Goal: Task Accomplishment & Management: Manage account settings

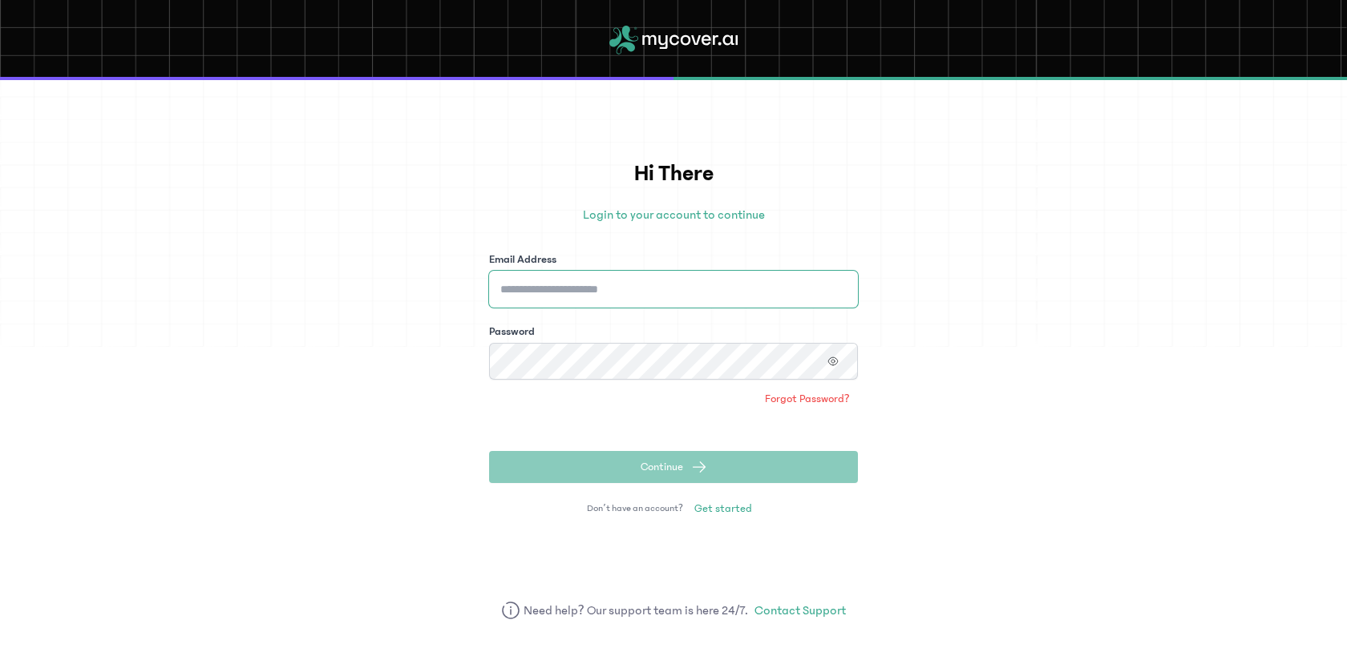
type input "**********"
click at [683, 469] on button "Continue" at bounding box center [673, 467] width 369 height 32
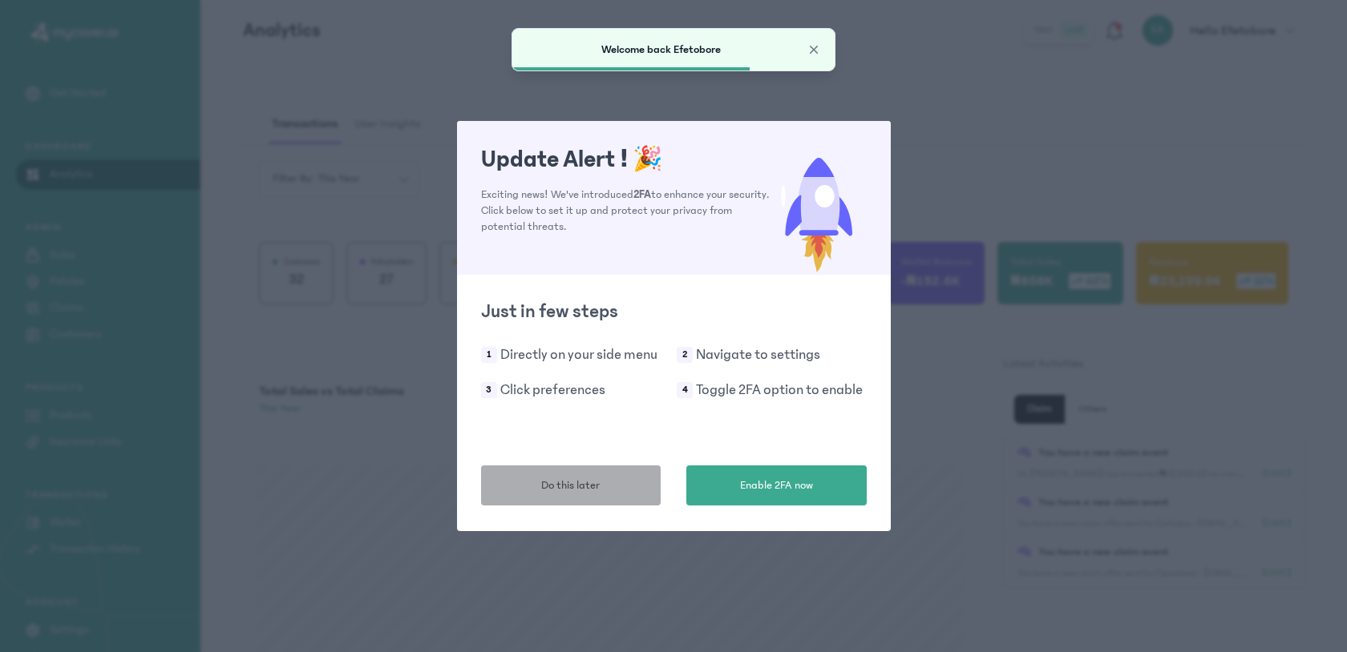
click at [632, 479] on button "Do this later" at bounding box center [571, 486] width 180 height 40
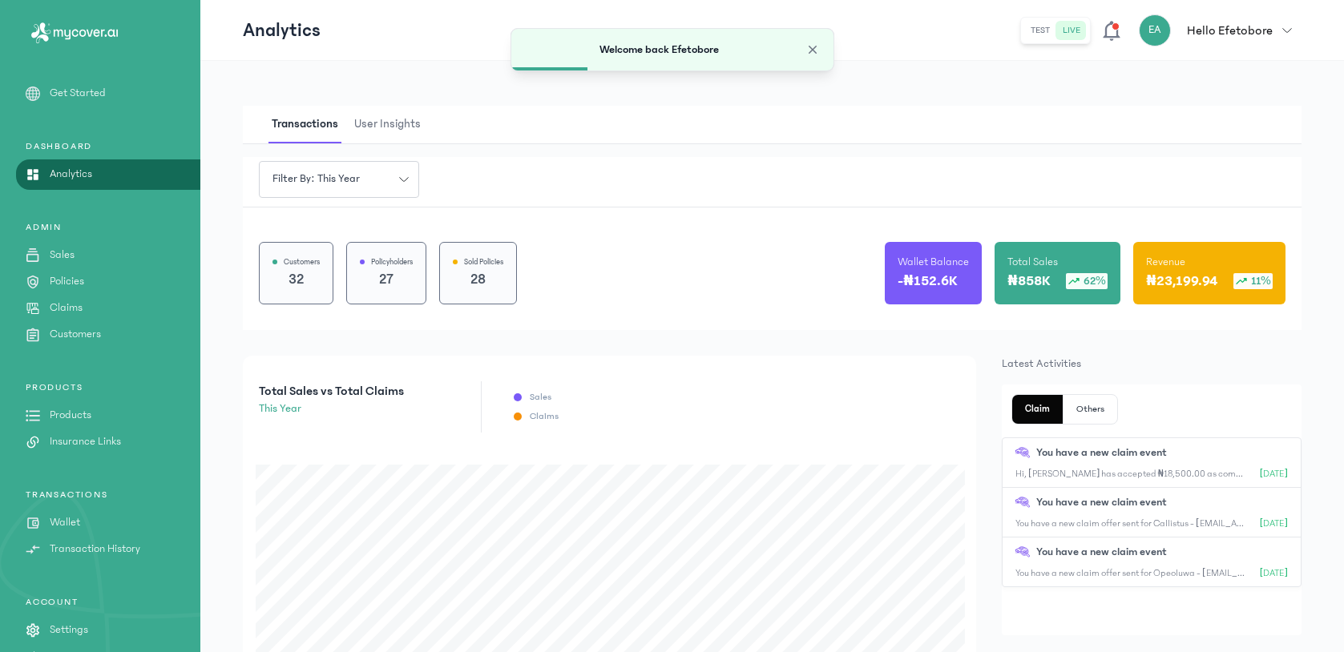
click at [63, 306] on p "Claims" at bounding box center [66, 308] width 33 height 17
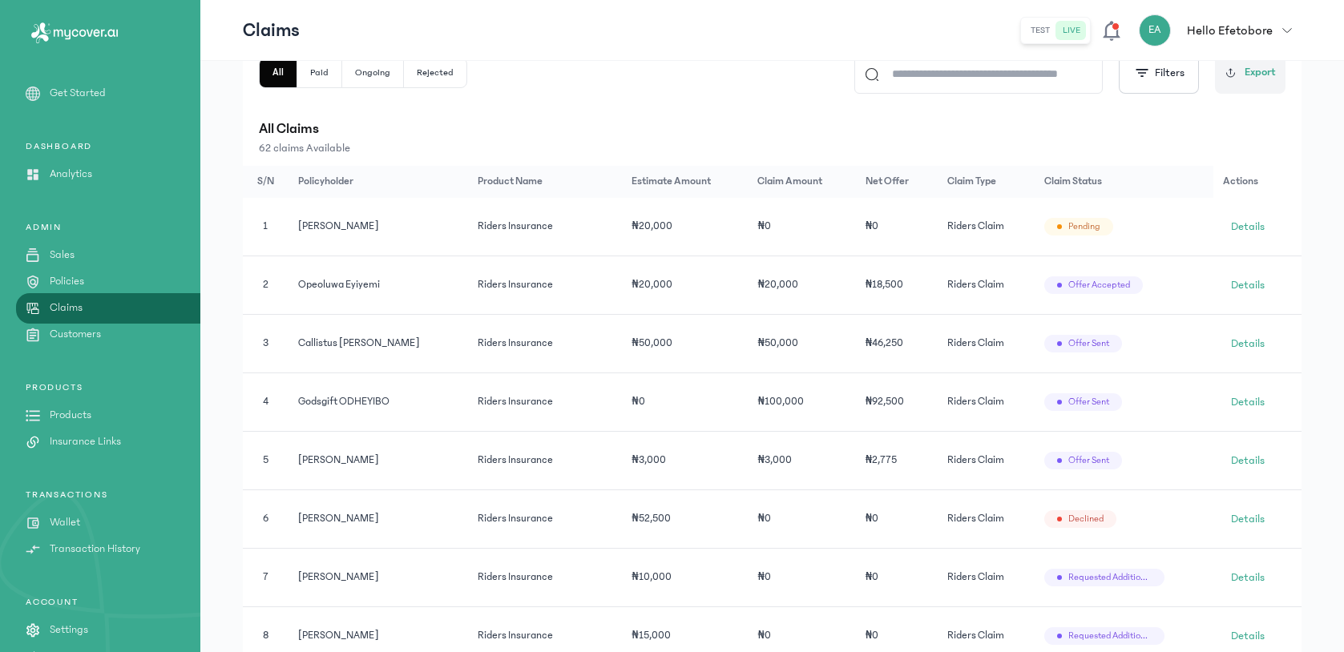
scroll to position [422, 0]
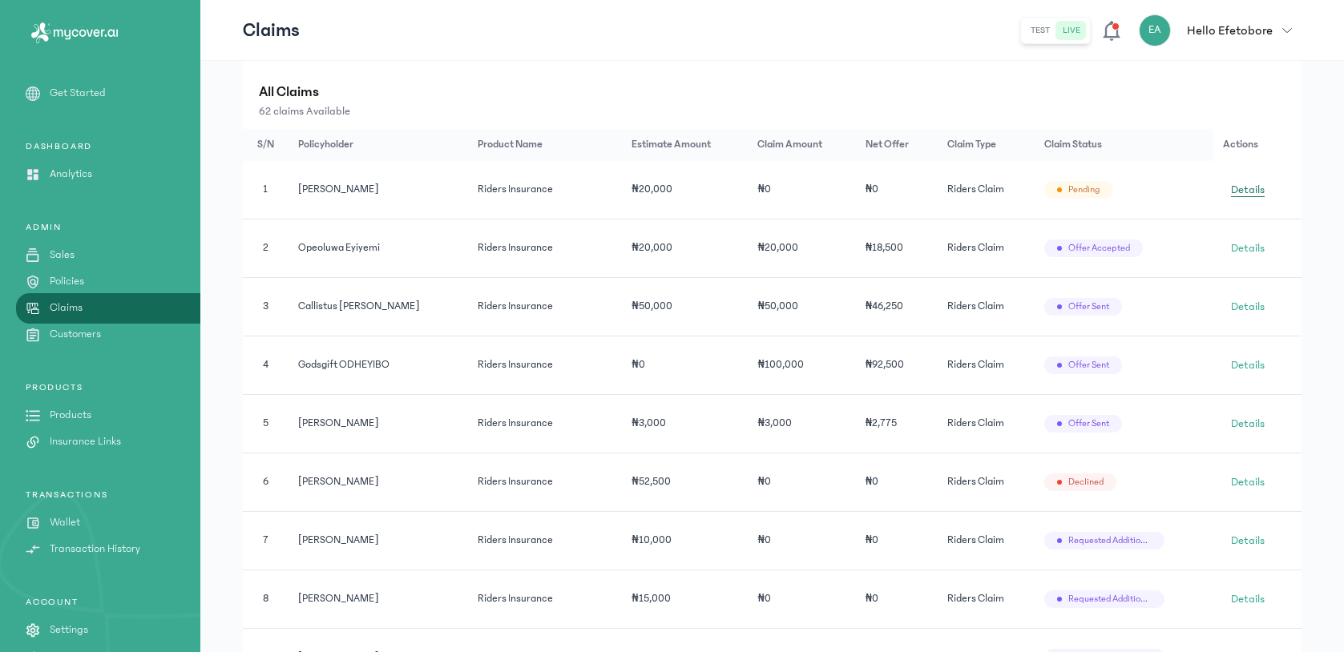
click at [1231, 188] on span "Details" at bounding box center [1248, 190] width 34 height 16
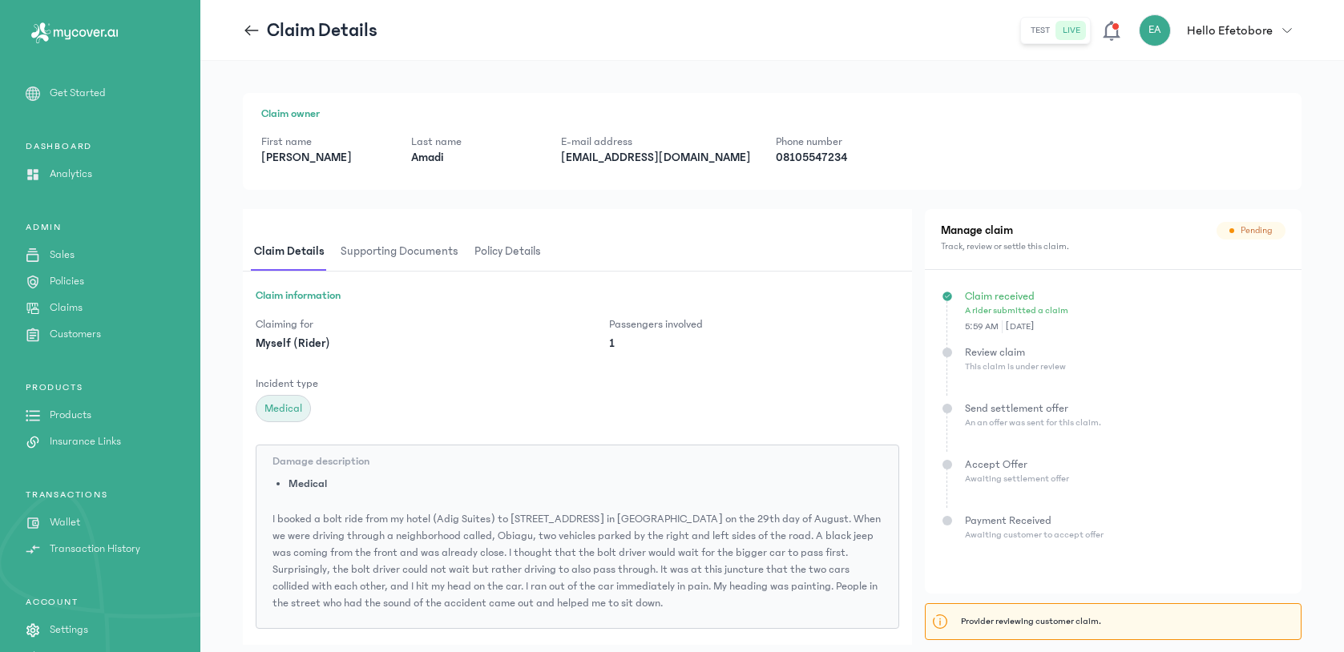
click at [414, 252] on span "Supporting documents" at bounding box center [399, 252] width 124 height 38
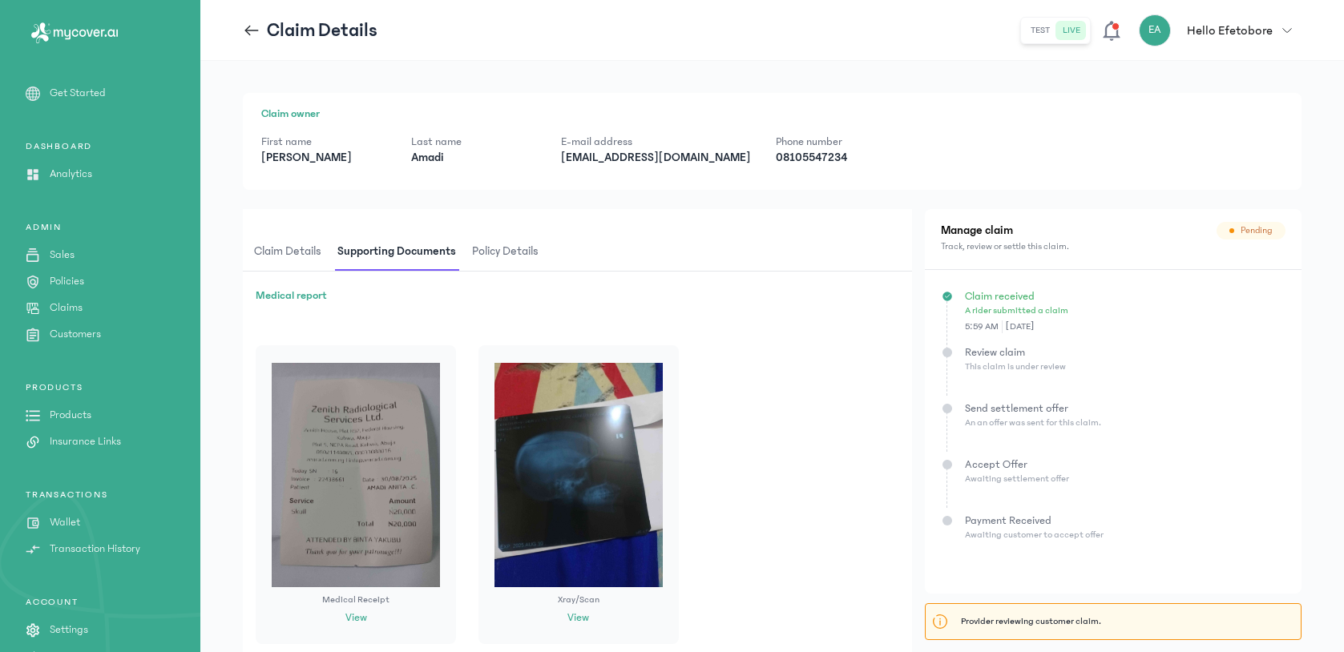
click at [257, 31] on icon at bounding box center [252, 31] width 18 height 18
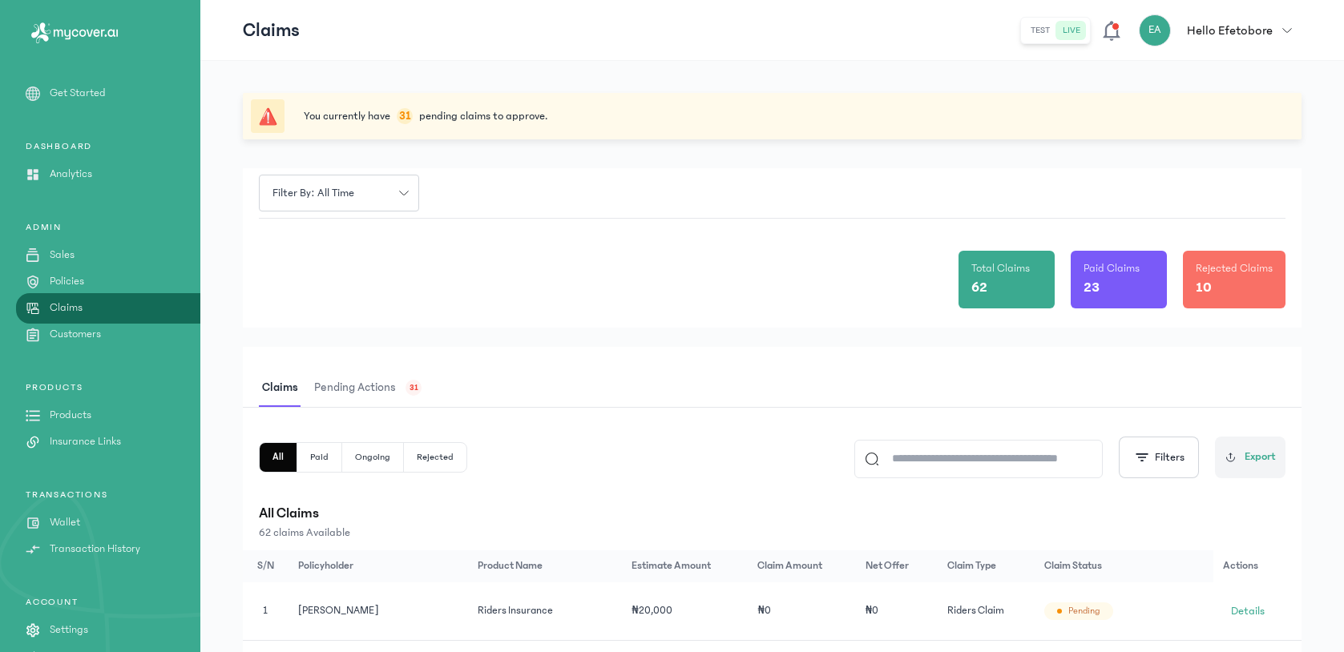
click at [384, 389] on span "Pending actions" at bounding box center [355, 389] width 88 height 38
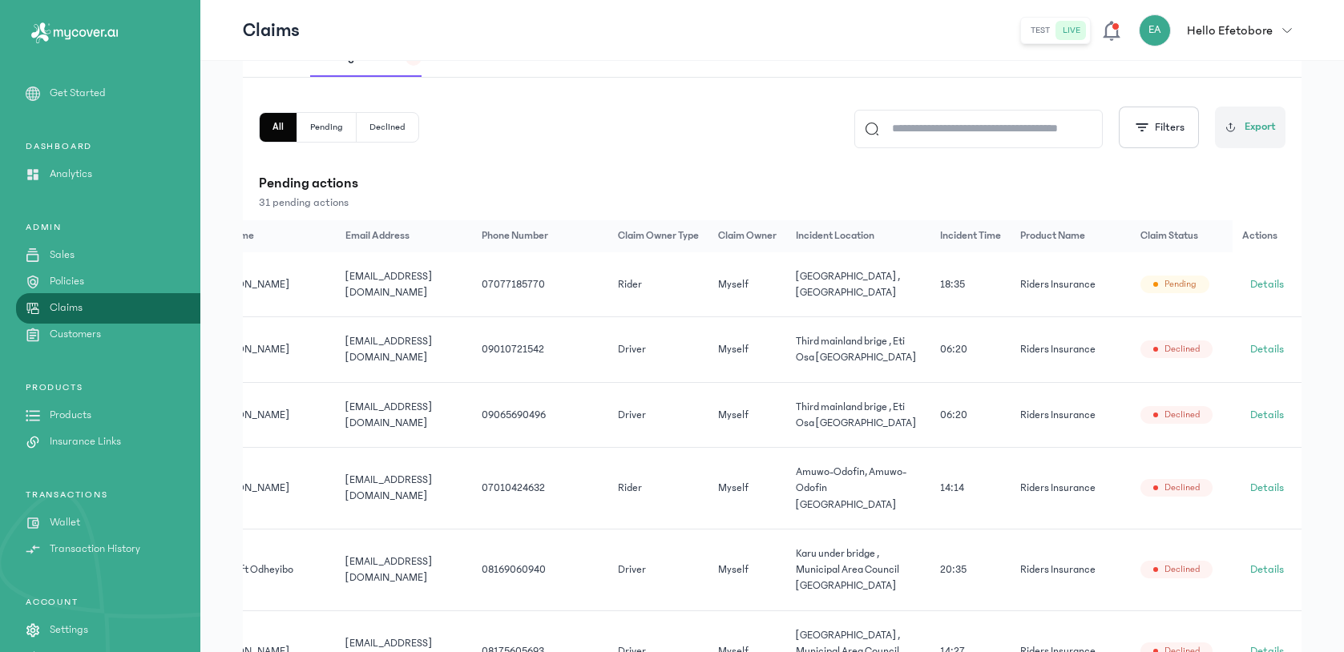
scroll to position [0, 149]
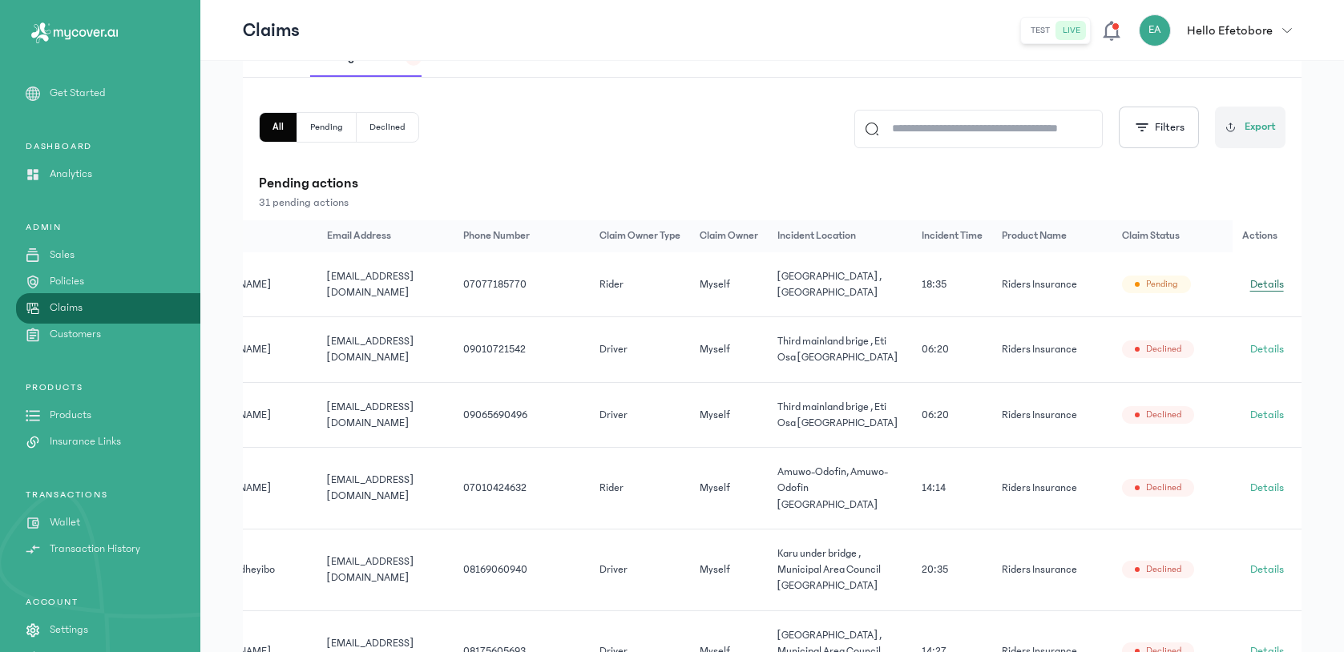
click at [1270, 281] on span "Details" at bounding box center [1267, 285] width 34 height 16
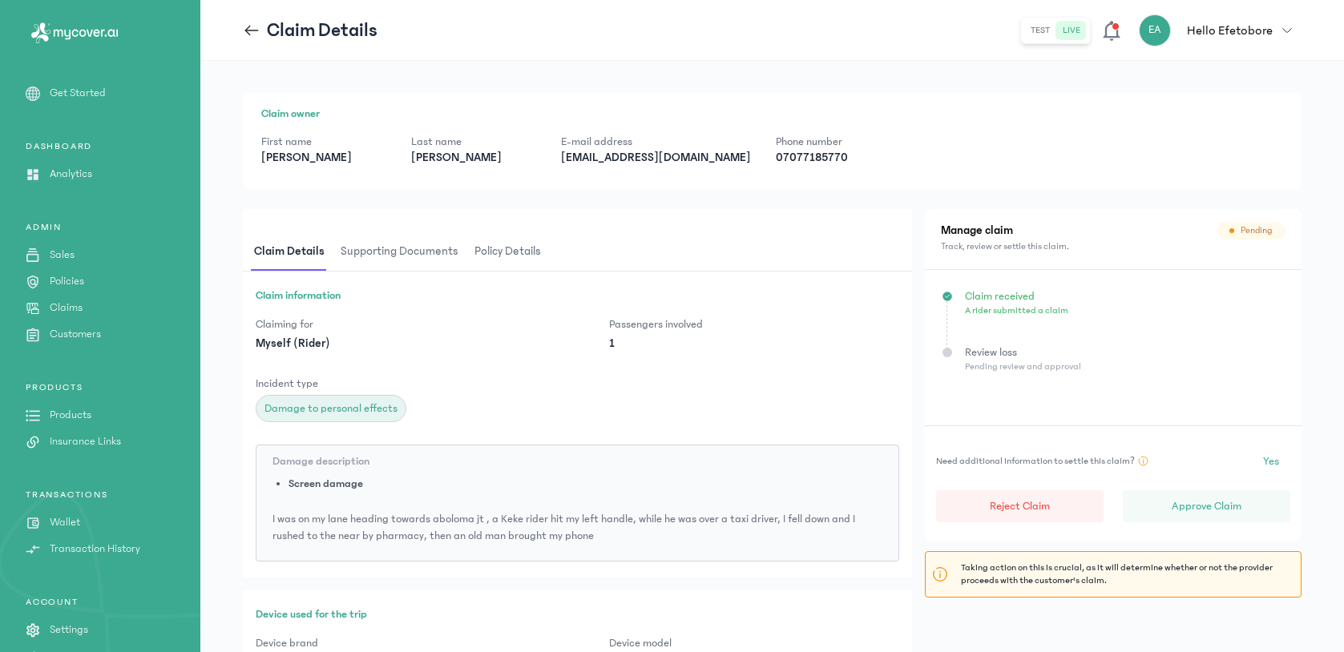
click at [423, 253] on span "Supporting documents" at bounding box center [399, 252] width 124 height 38
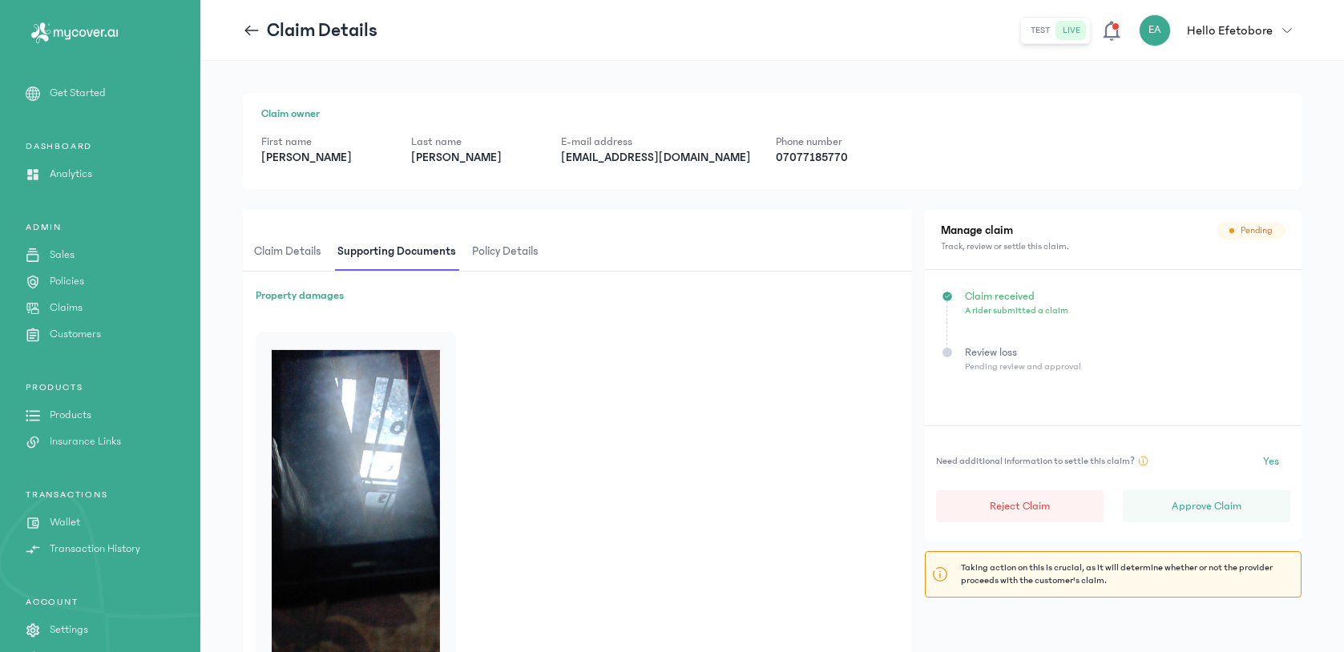
click at [596, 159] on p "[EMAIL_ADDRESS][DOMAIN_NAME]" at bounding box center [655, 158] width 189 height 16
copy p "[EMAIL_ADDRESS][DOMAIN_NAME]"
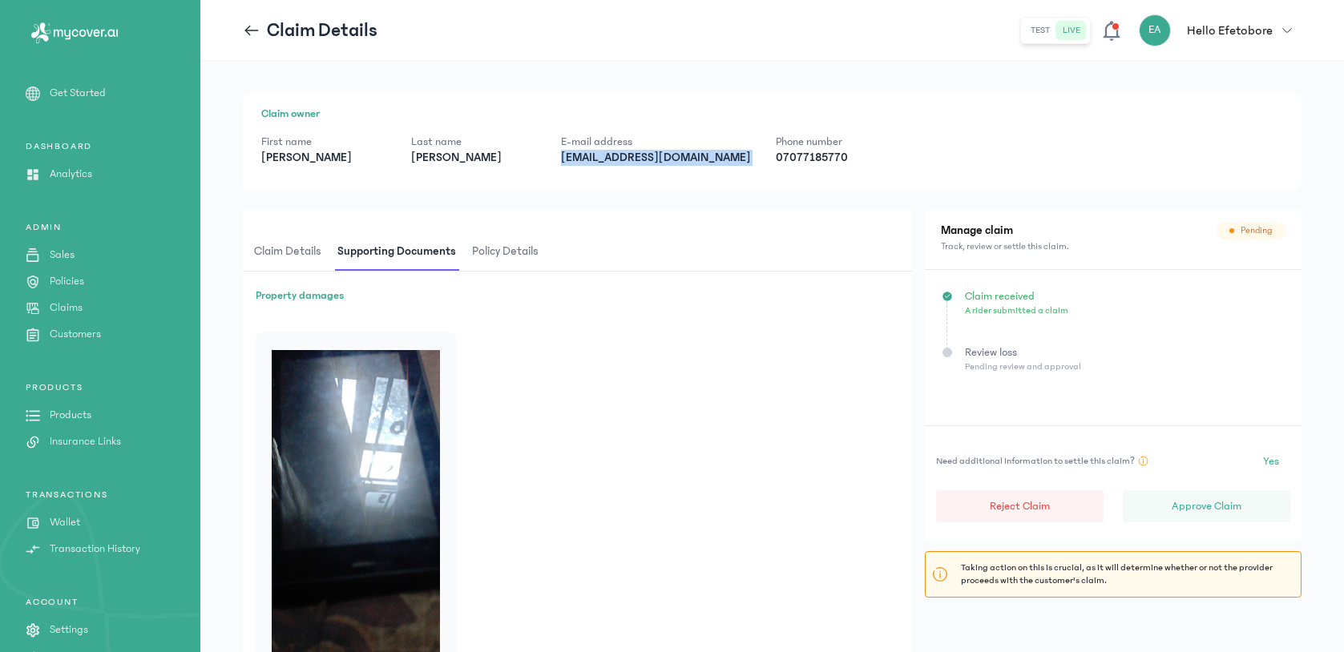
copy p "[EMAIL_ADDRESS][DOMAIN_NAME]"
click at [645, 152] on p "[EMAIL_ADDRESS][DOMAIN_NAME]" at bounding box center [655, 158] width 189 height 16
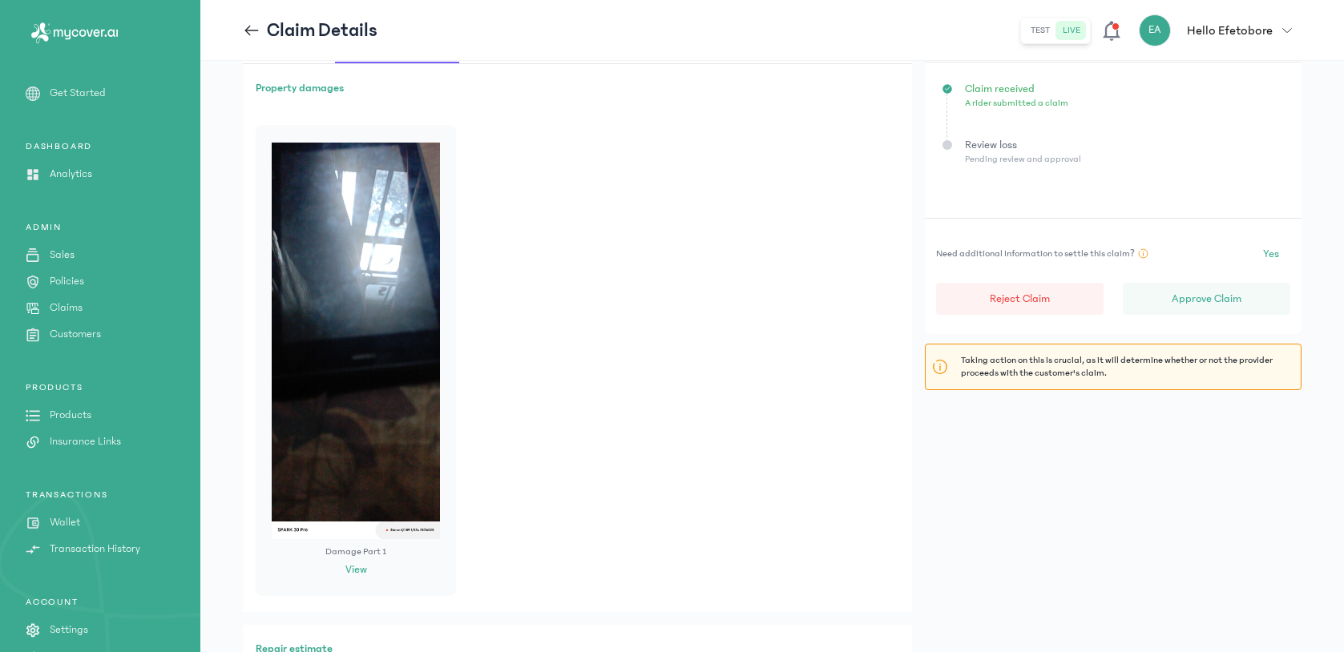
scroll to position [236, 0]
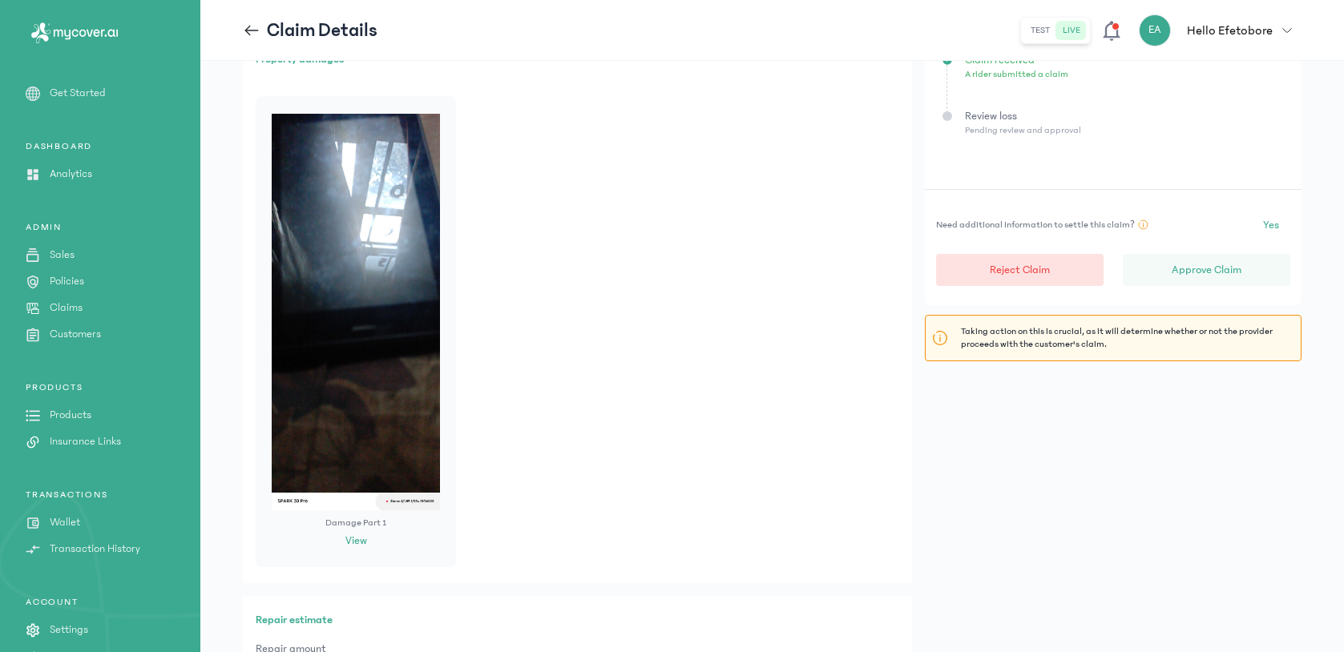
click at [1044, 270] on p "Reject Claim" at bounding box center [1020, 270] width 60 height 16
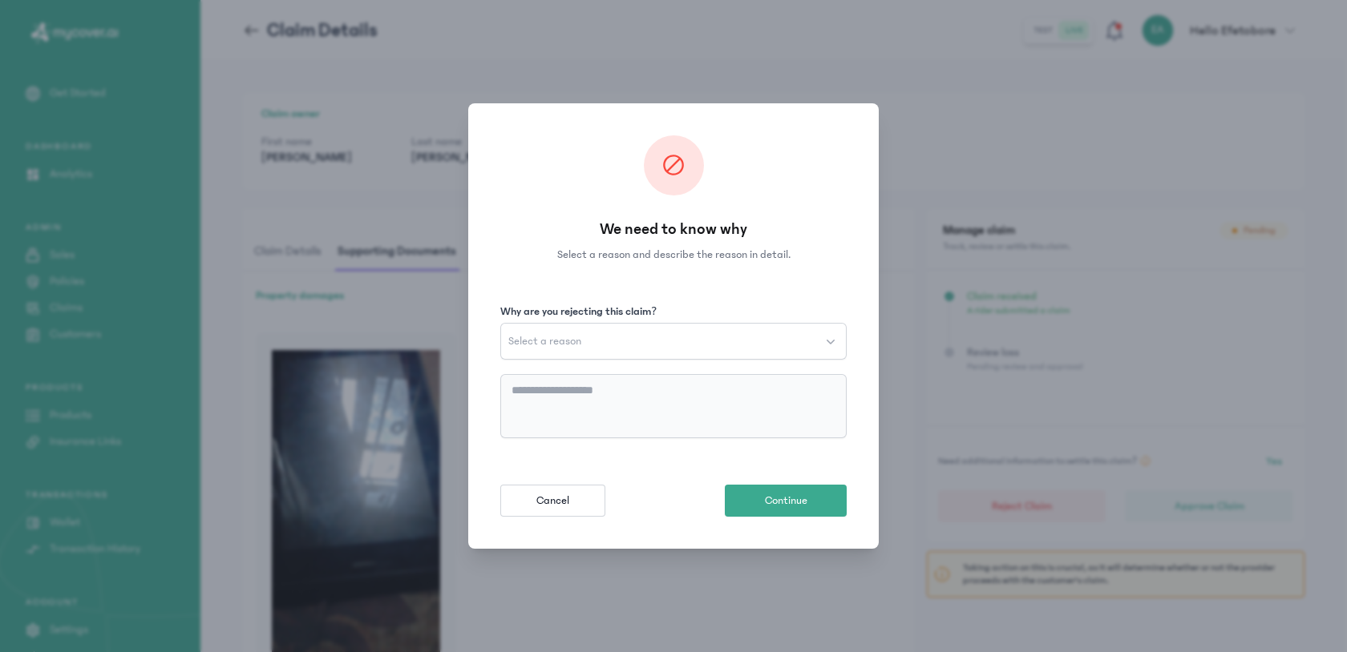
click at [688, 341] on button "Select a reason" at bounding box center [673, 341] width 346 height 37
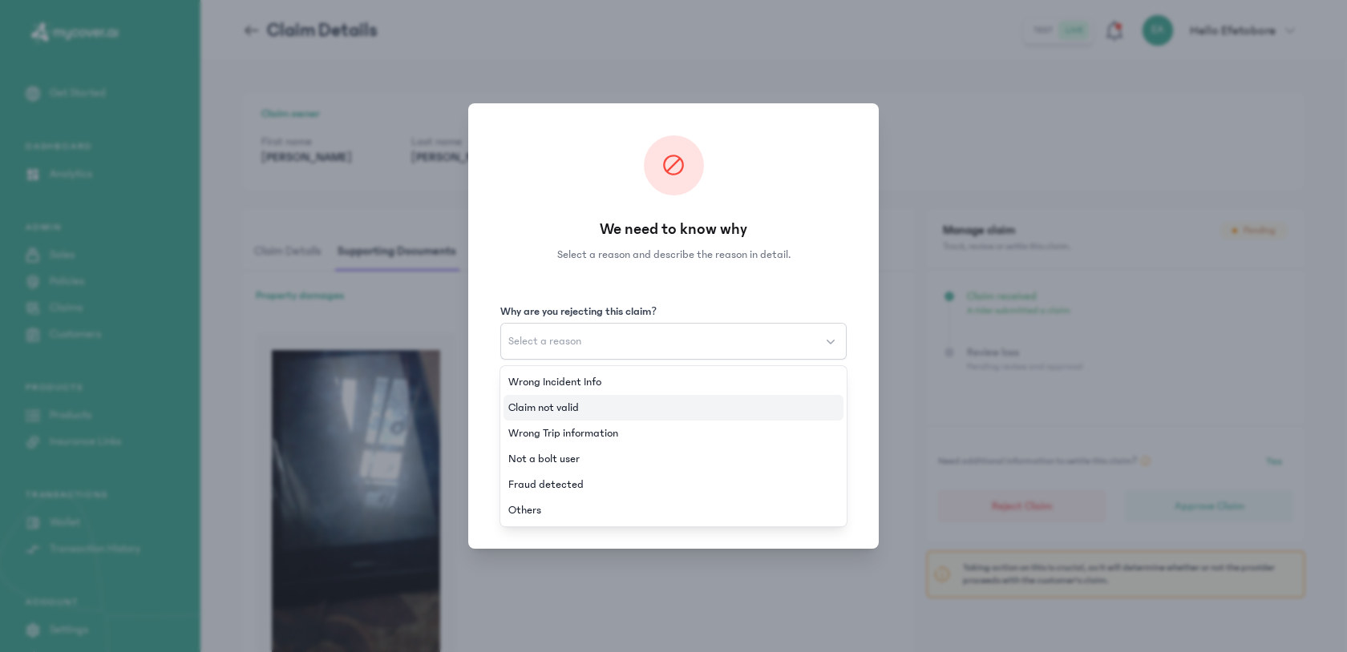
click at [629, 405] on li "Claim not valid" at bounding box center [673, 408] width 340 height 26
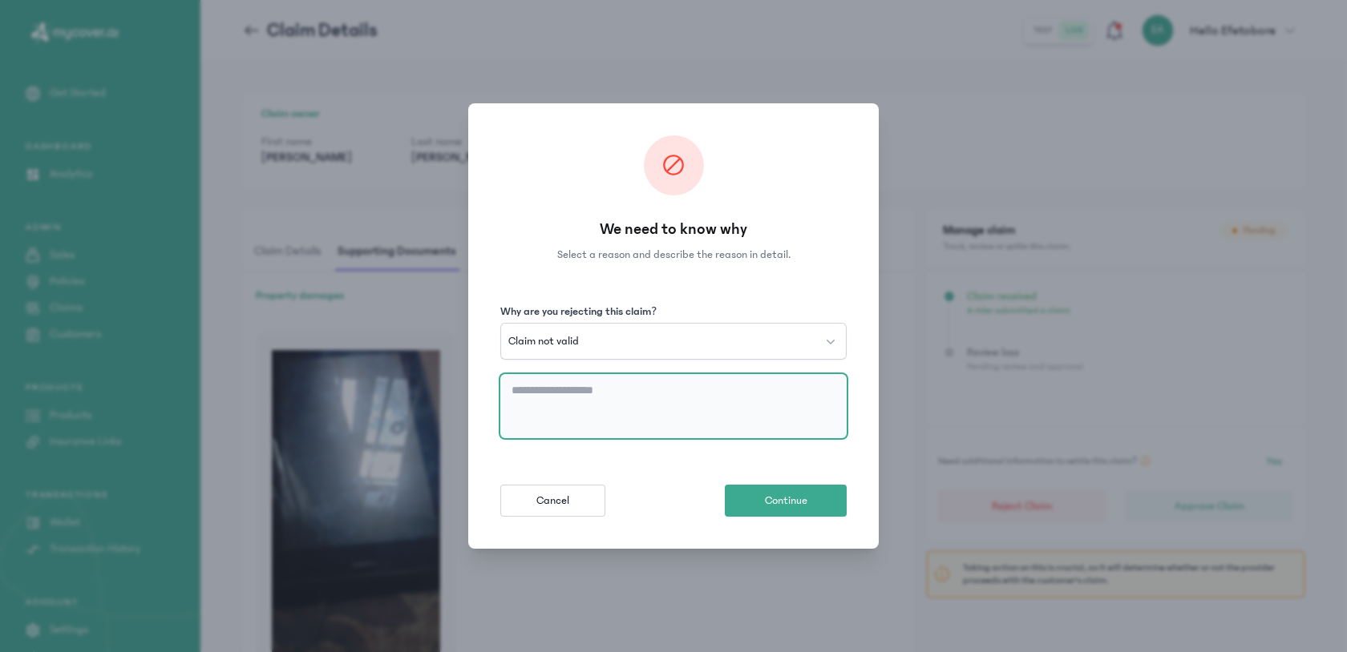
click at [604, 400] on textarea at bounding box center [673, 406] width 346 height 64
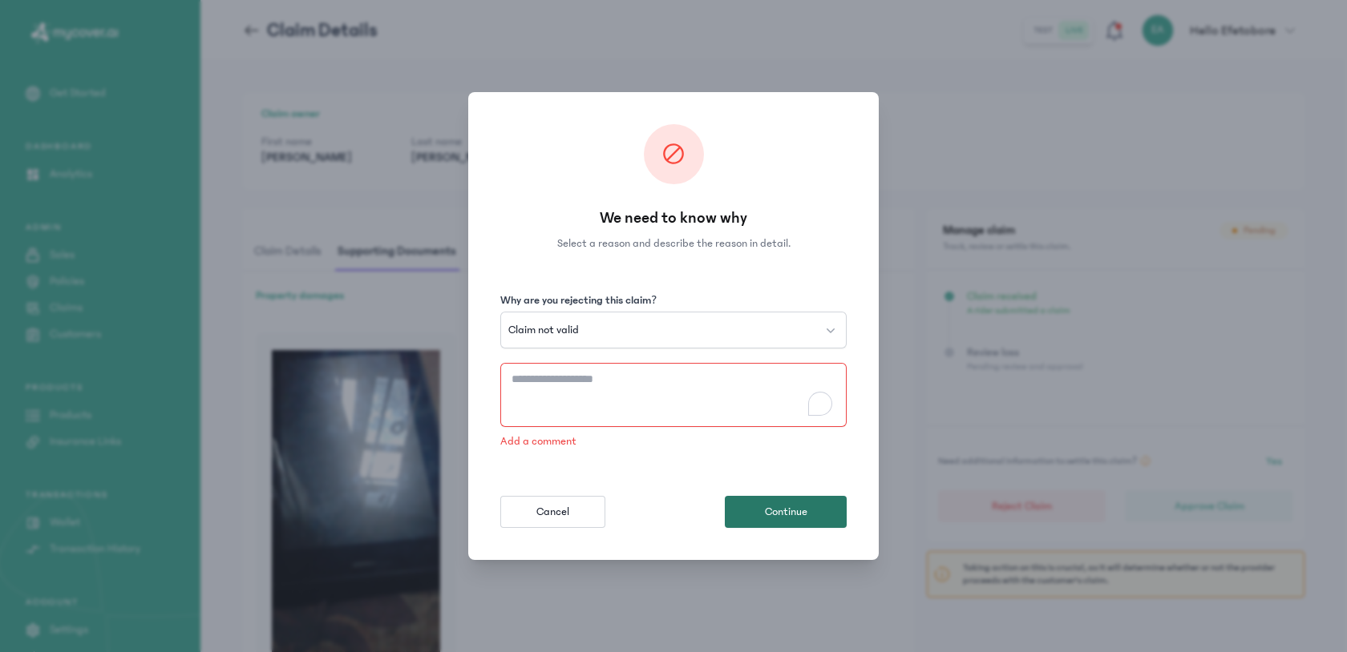
click at [778, 514] on button "Continue" at bounding box center [786, 512] width 122 height 32
click at [606, 389] on textarea "To enrich screen reader interactions, please activate Accessibility in Grammarl…" at bounding box center [673, 395] width 346 height 64
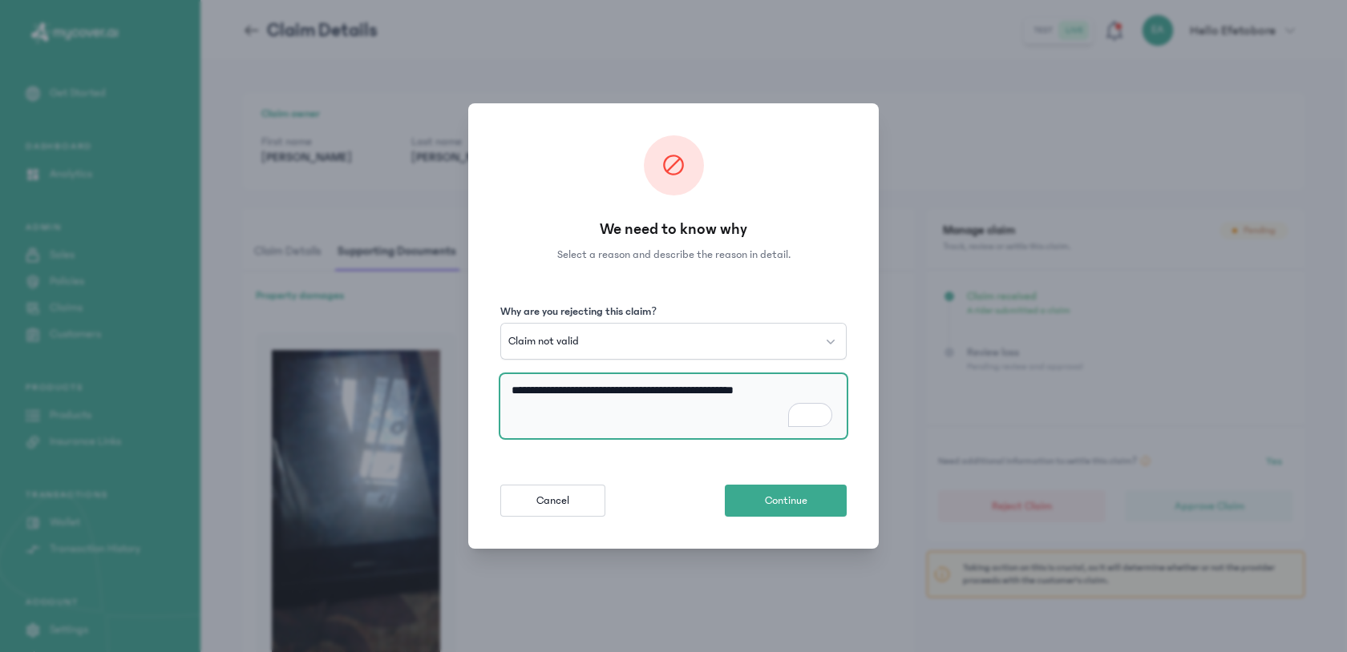
click at [661, 398] on textarea "**********" at bounding box center [673, 406] width 346 height 64
type textarea "**********"
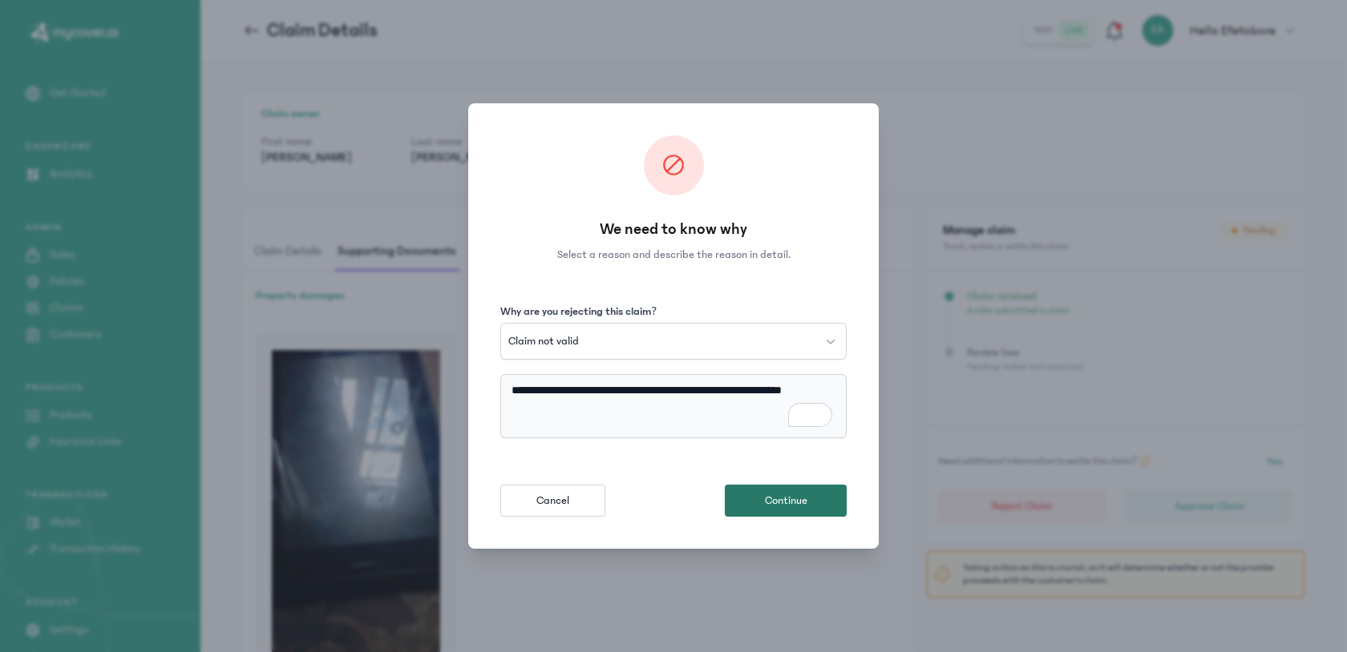
click at [770, 495] on span "Continue" at bounding box center [786, 501] width 42 height 16
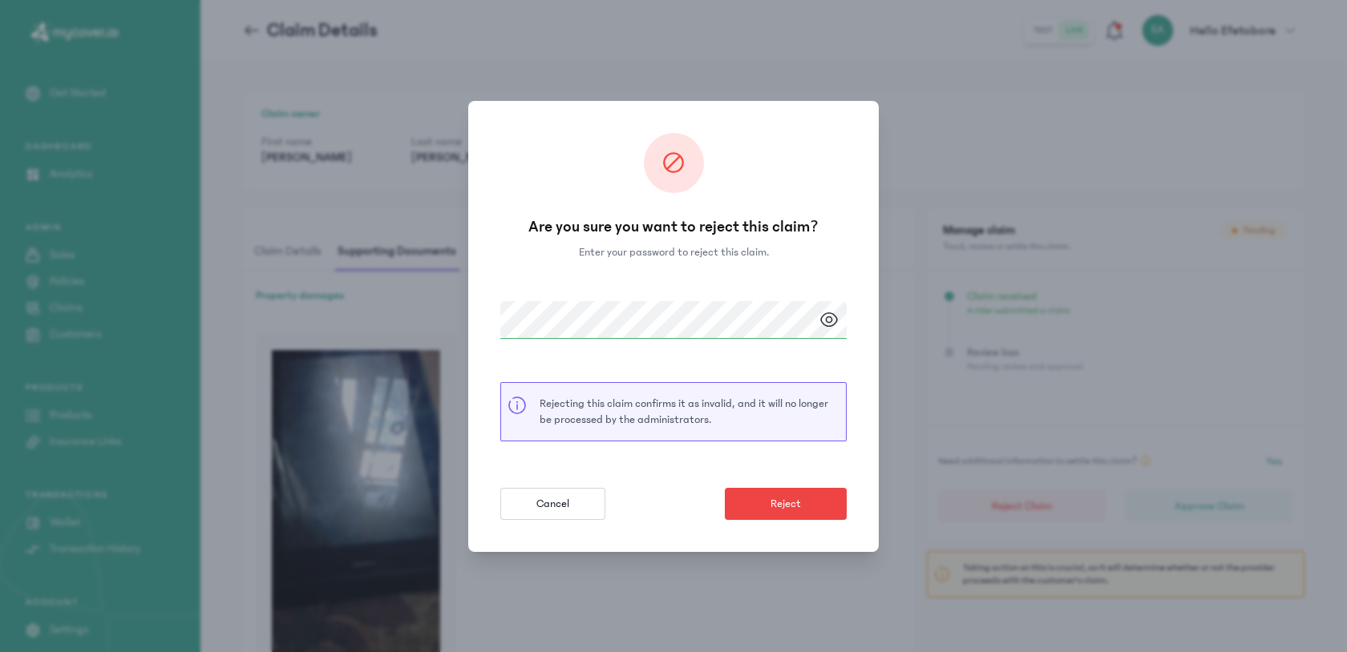
click at [718, 472] on form "Rejecting this claim confirms it as invalid, and it will no longer be processed…" at bounding box center [673, 410] width 346 height 219
click at [822, 325] on icon at bounding box center [828, 319] width 19 height 19
click at [822, 329] on span at bounding box center [828, 319] width 35 height 37
click at [799, 512] on button "Reject" at bounding box center [786, 504] width 122 height 32
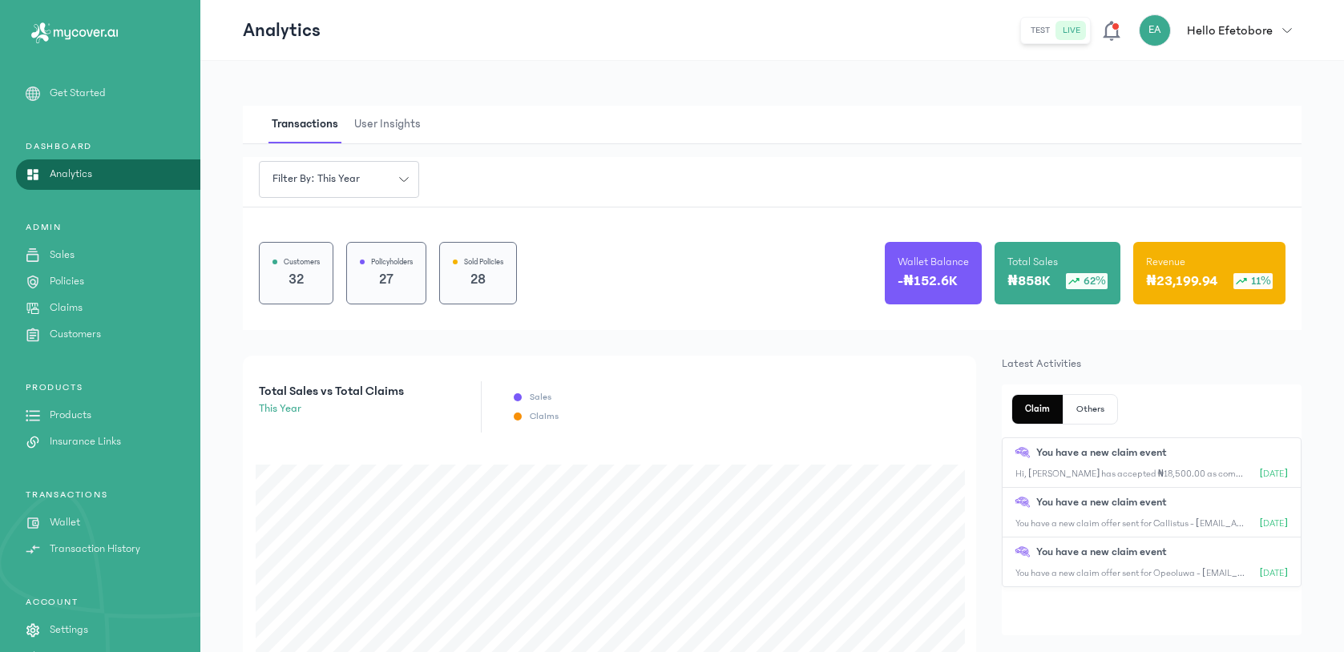
click at [43, 307] on link "Claims" at bounding box center [100, 308] width 200 height 17
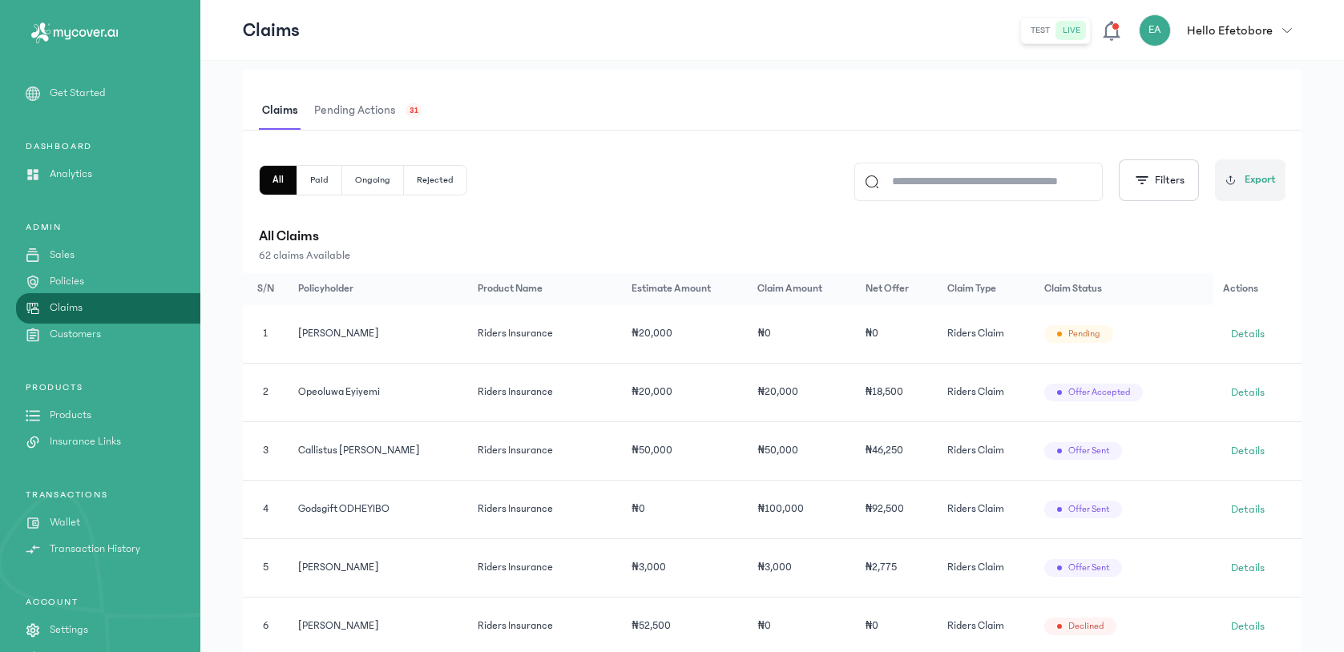
scroll to position [271, 0]
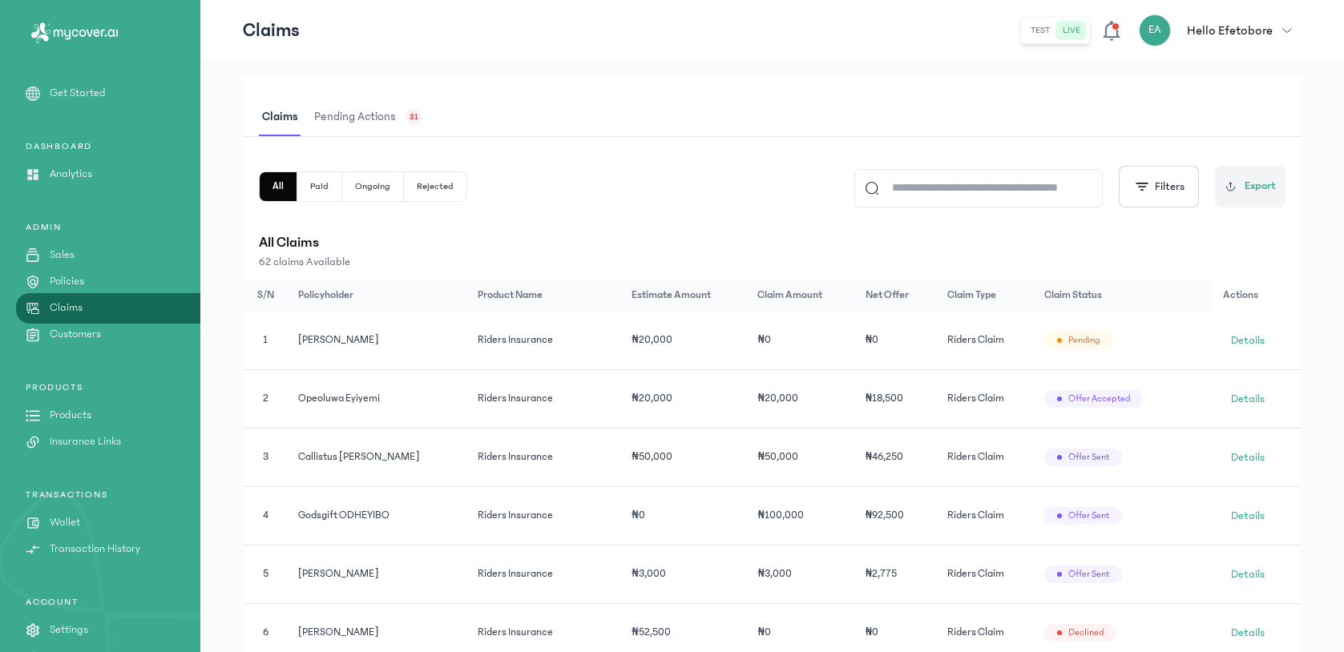
click at [386, 123] on span "Pending actions" at bounding box center [355, 118] width 88 height 38
